Goal: Task Accomplishment & Management: Manage account settings

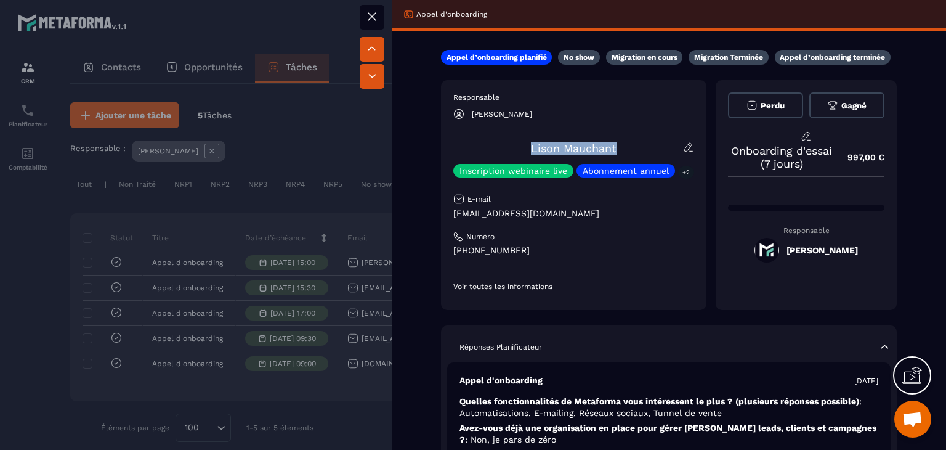
drag, startPoint x: 0, startPoint y: 0, endPoint x: 647, endPoint y: 135, distance: 660.6
click at [647, 135] on div "Responsable [PERSON_NAME] [PERSON_NAME] Inscription webinaire live Abonnement a…" at bounding box center [573, 191] width 241 height 199
click at [373, 9] on icon at bounding box center [372, 16] width 15 height 15
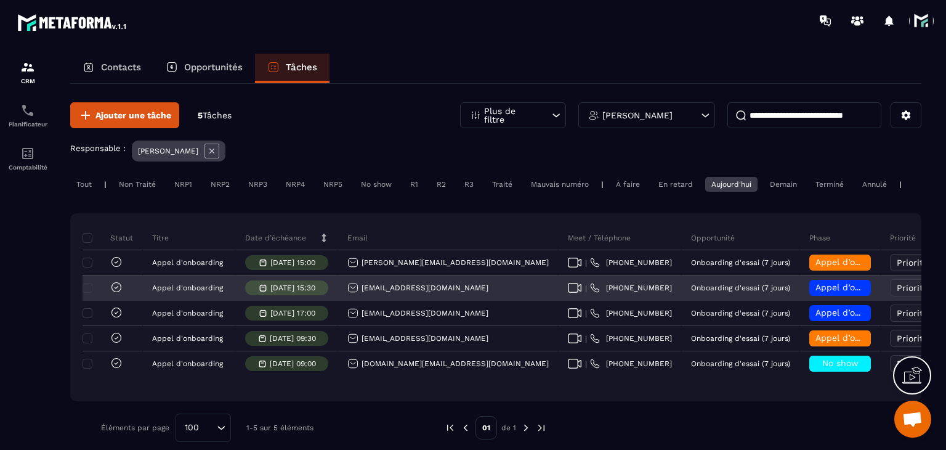
click at [815, 292] on span "Appel d’onboarding planifié" at bounding box center [873, 287] width 116 height 10
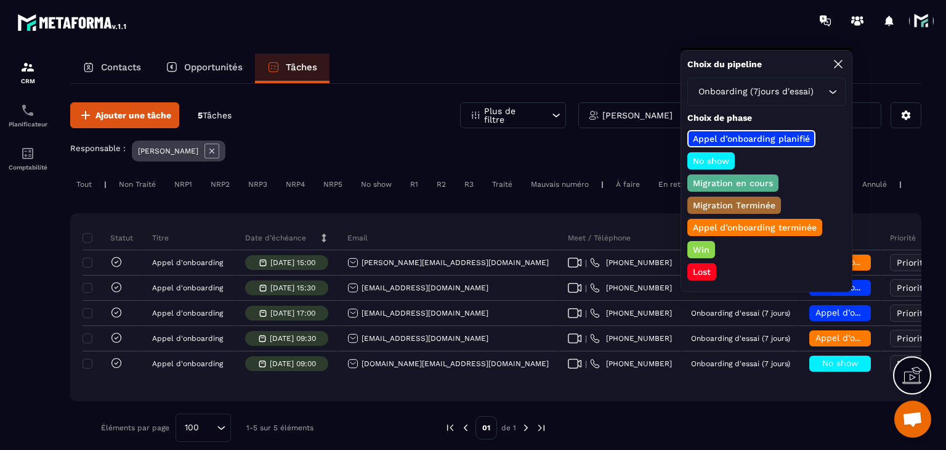
click at [716, 221] on p "Appel d’onboarding terminée" at bounding box center [754, 227] width 127 height 12
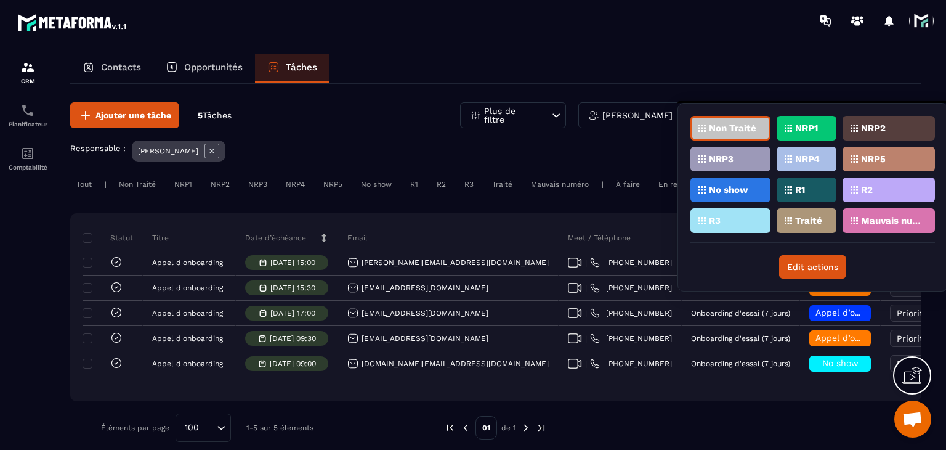
click at [791, 226] on div "Traité" at bounding box center [807, 220] width 60 height 25
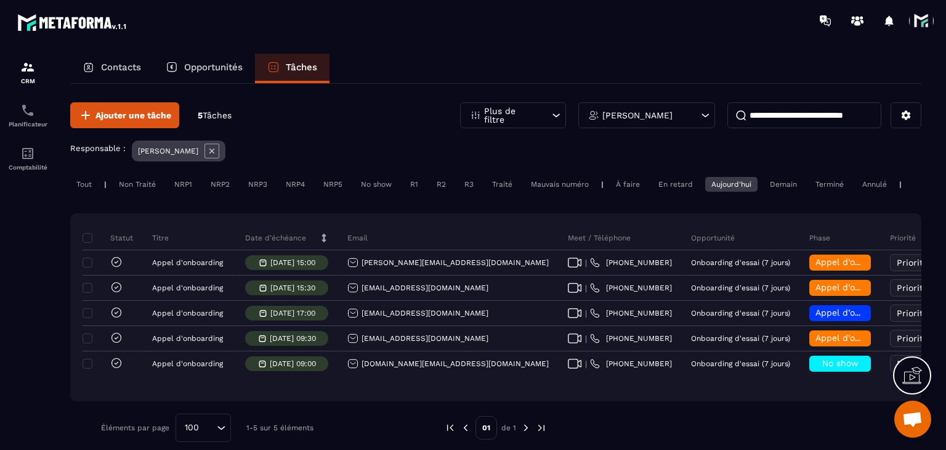
click at [286, 243] on p "Date d’échéance" at bounding box center [275, 238] width 61 height 10
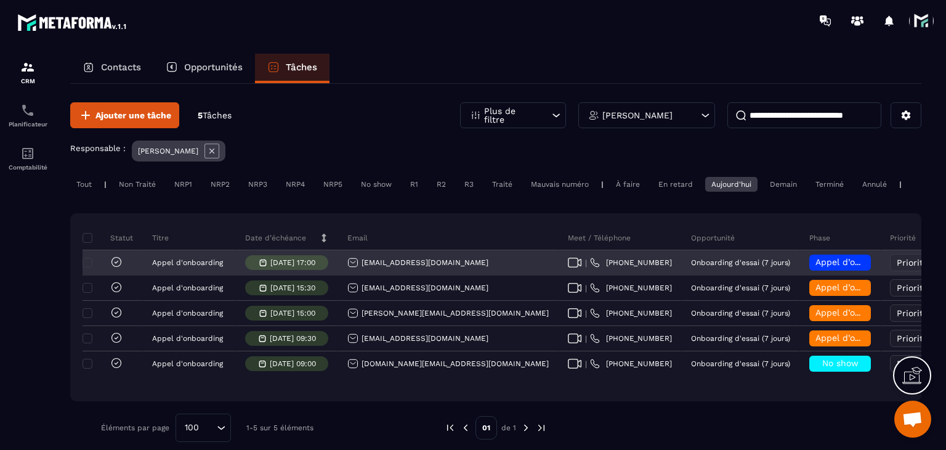
click at [397, 268] on div "[EMAIL_ADDRESS][DOMAIN_NAME]" at bounding box center [417, 262] width 141 height 11
